Goal: Task Accomplishment & Management: Use online tool/utility

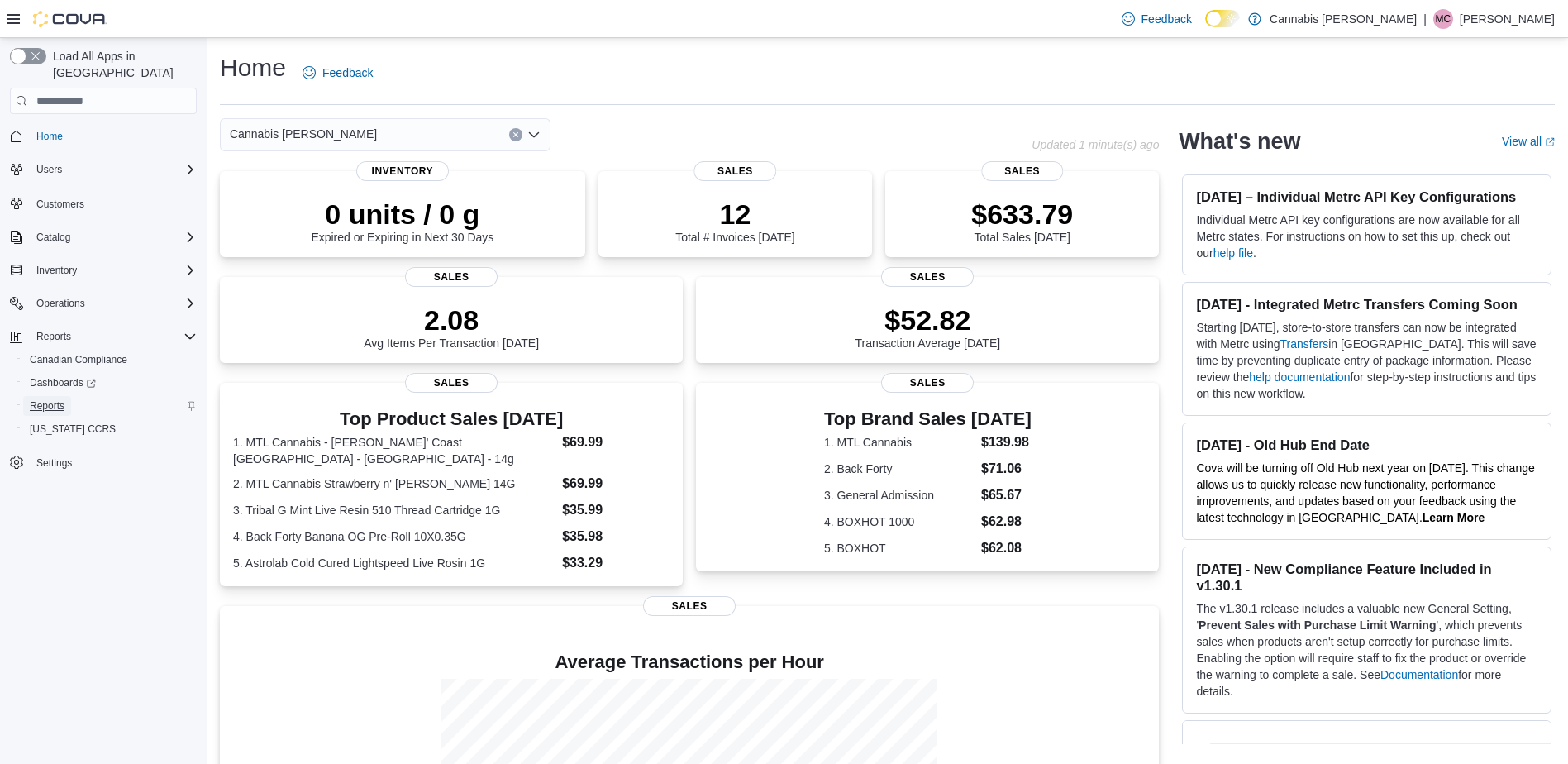
click at [37, 400] on span "Reports" at bounding box center [46, 406] width 34 height 13
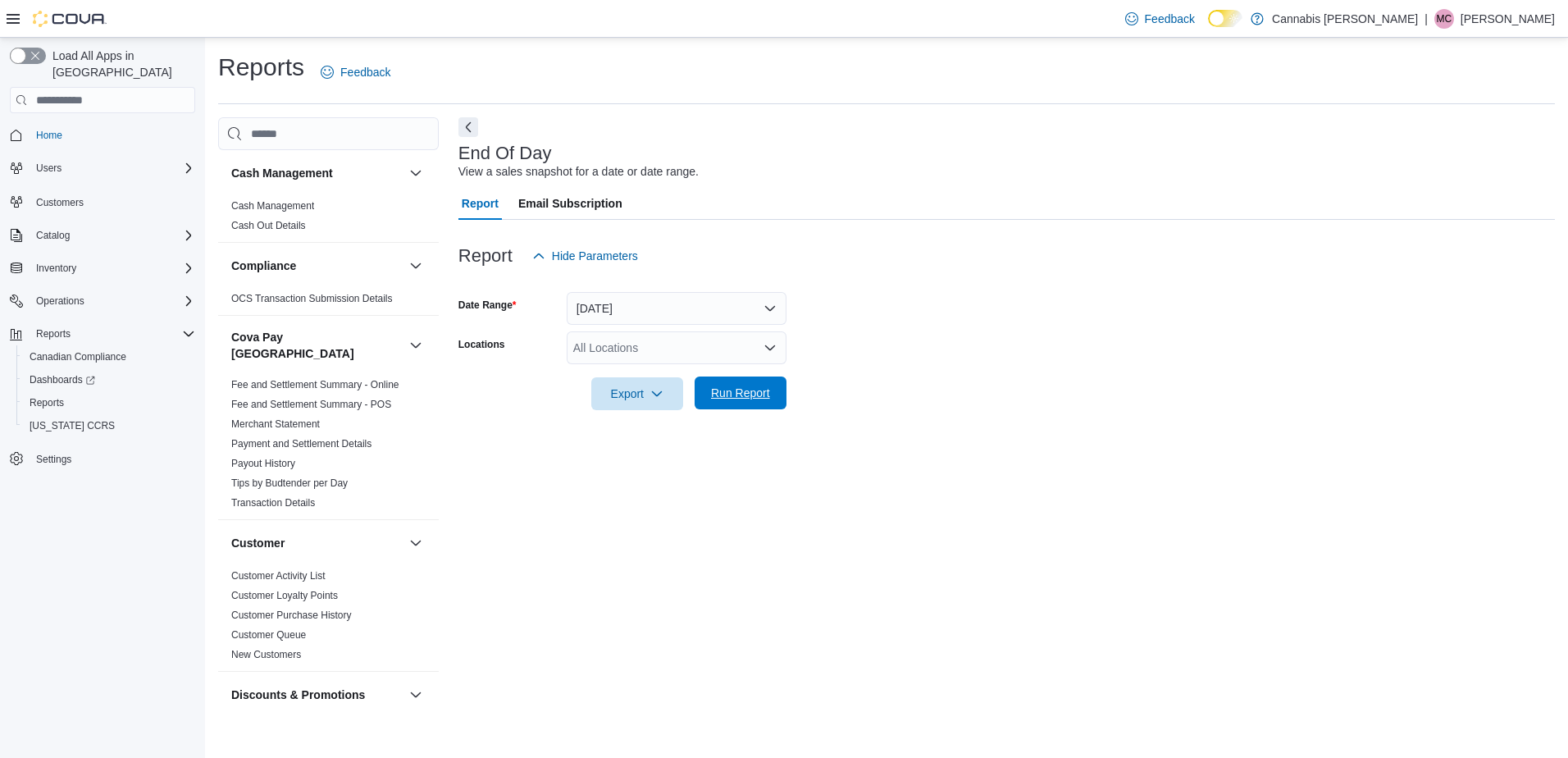
click at [729, 405] on span "Run Report" at bounding box center [741, 393] width 72 height 33
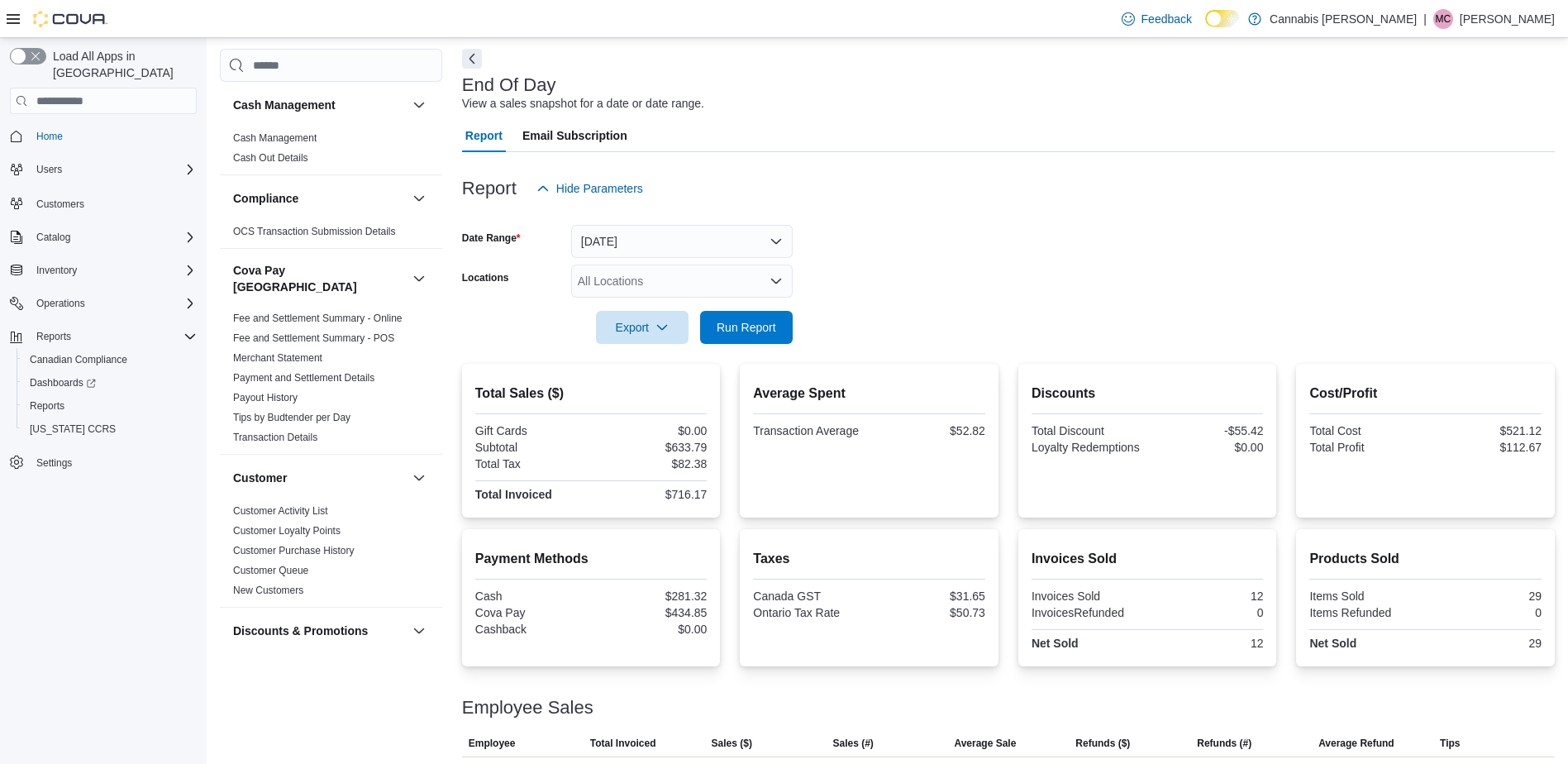
scroll to position [144, 0]
